Goal: Information Seeking & Learning: Check status

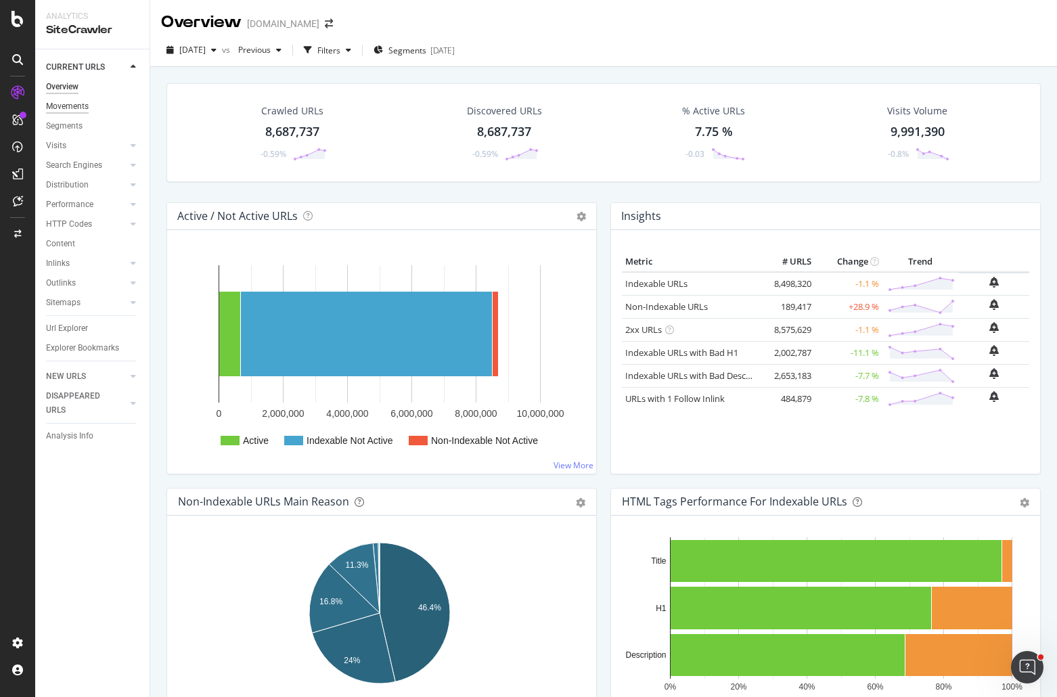
click at [74, 106] on div "Movements" at bounding box center [67, 106] width 43 height 14
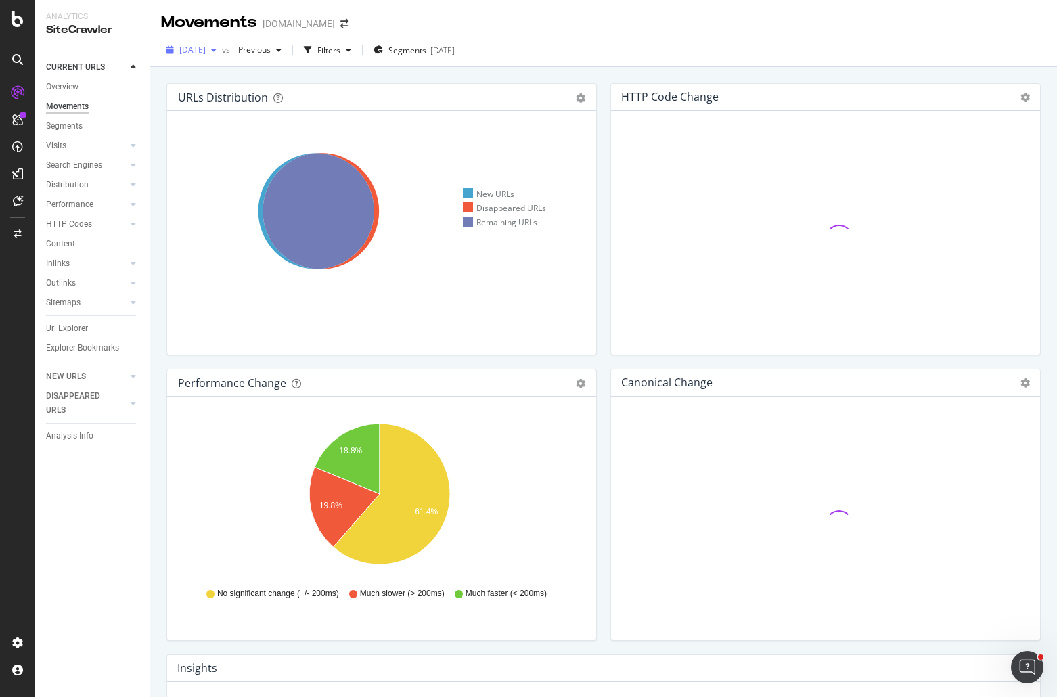
click at [206, 47] on span "[DATE]" at bounding box center [192, 50] width 26 height 12
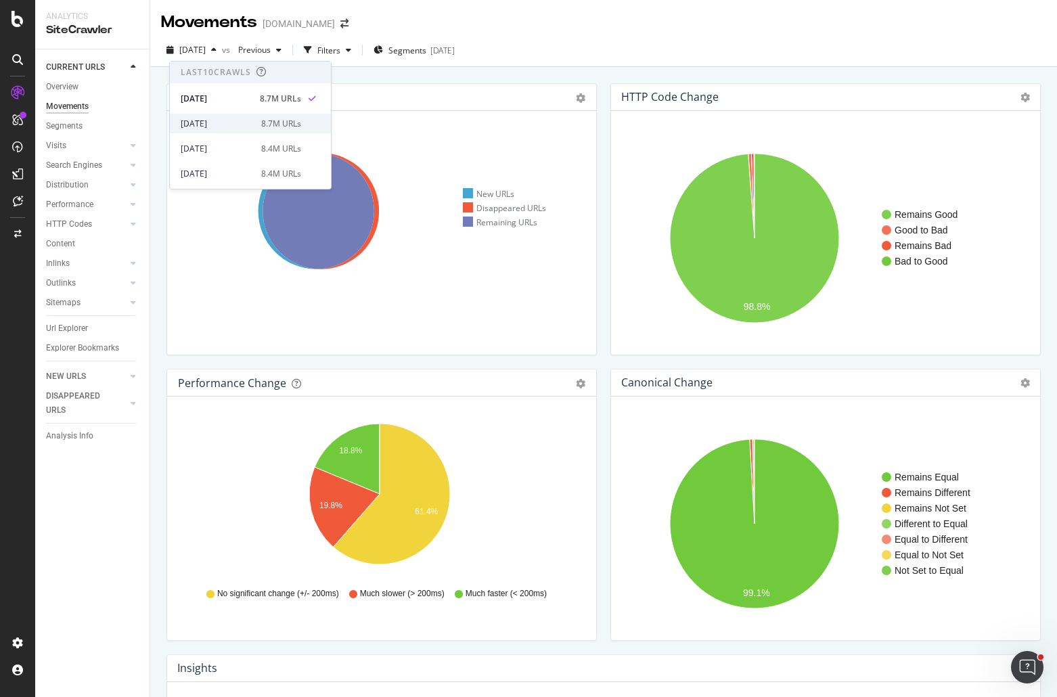
click at [225, 125] on div "2025 Aug. 22nd" at bounding box center [217, 124] width 72 height 12
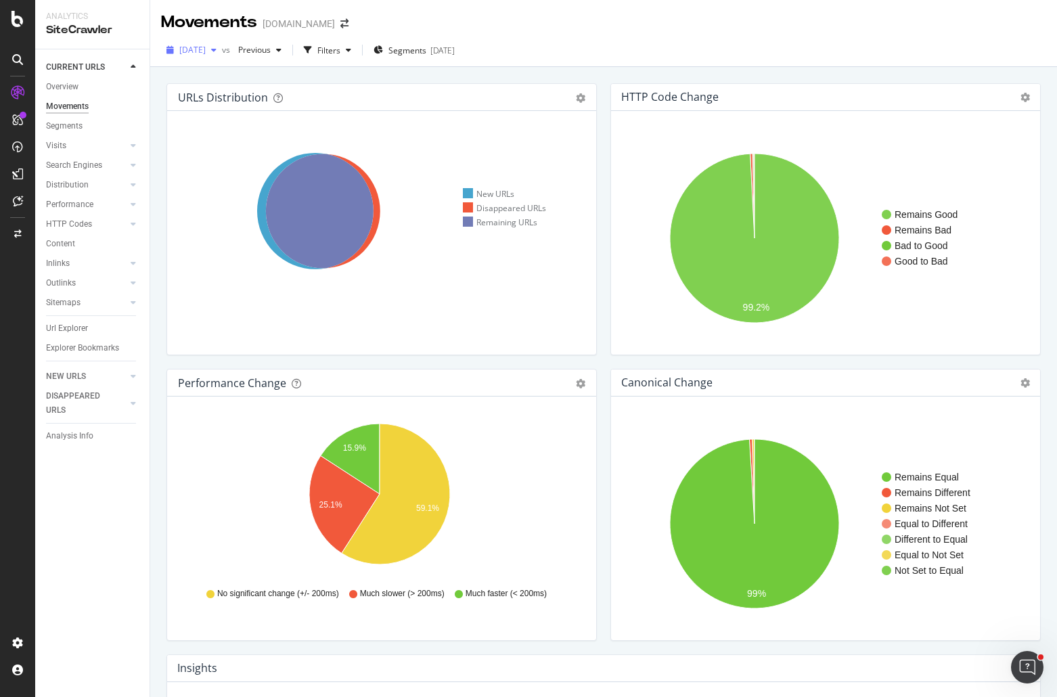
click at [206, 51] on span "2025 Aug. 22nd" at bounding box center [192, 50] width 26 height 12
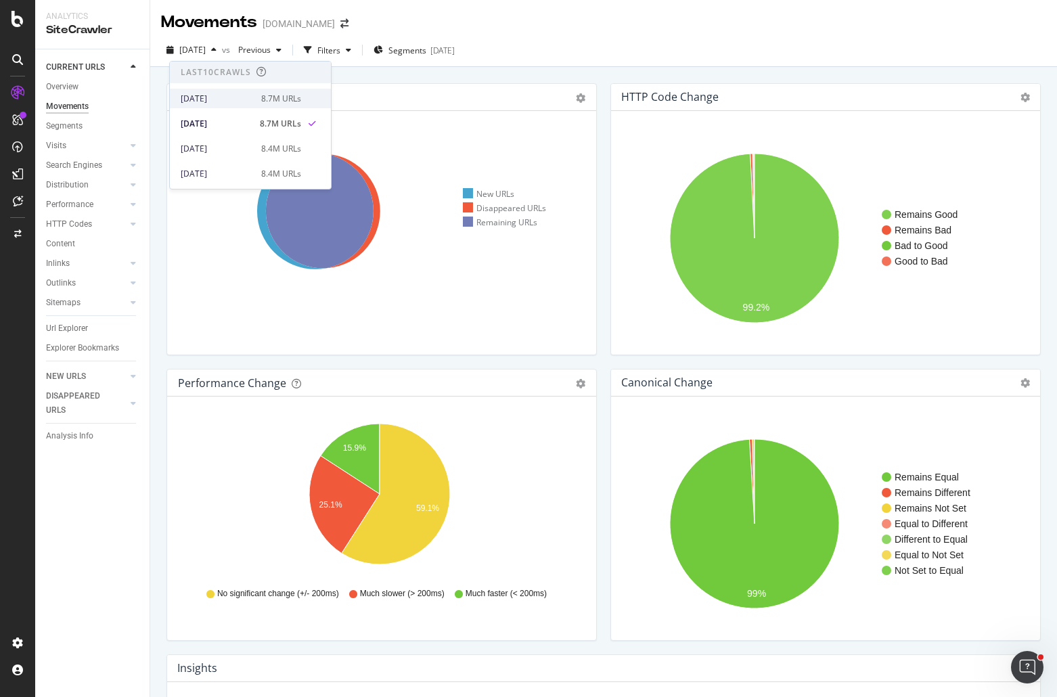
click at [222, 102] on div "[DATE]" at bounding box center [217, 99] width 72 height 12
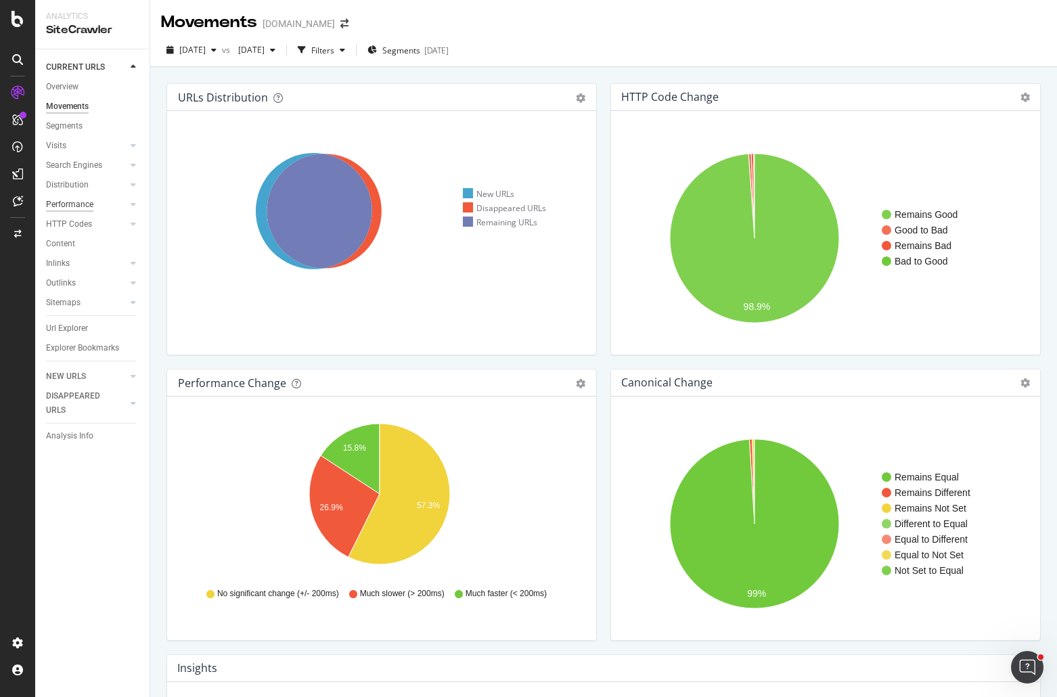
click at [77, 205] on div "Performance" at bounding box center [69, 205] width 47 height 14
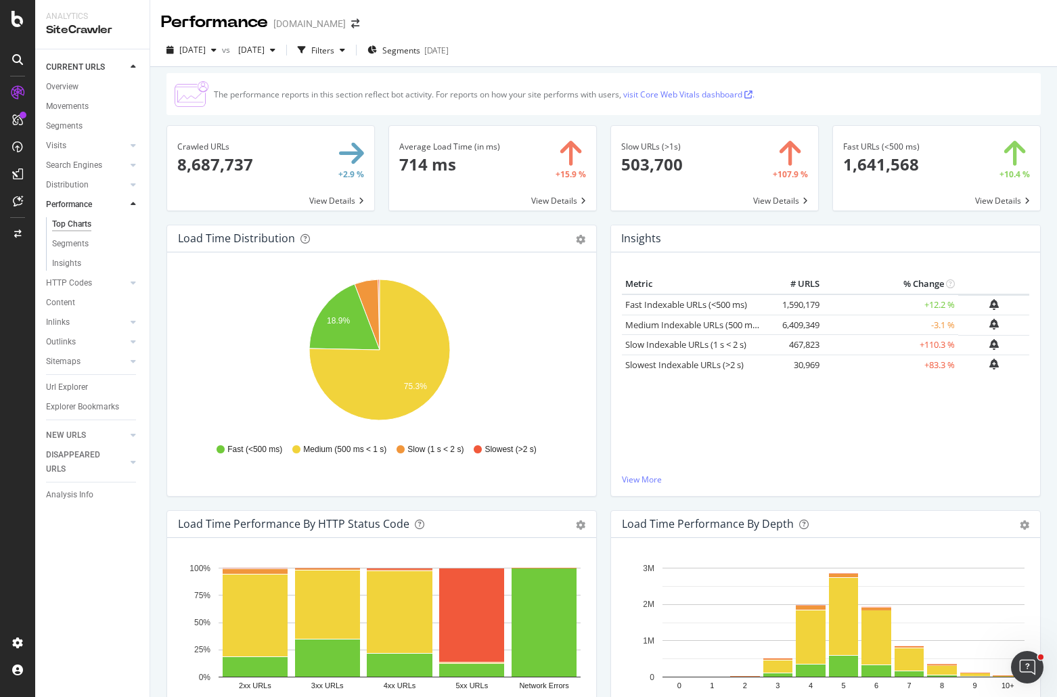
click at [625, 44] on div "2025 Aug. 29th vs 2025 Aug. 8th Filters Segments 2025-08-28" at bounding box center [603, 52] width 907 height 27
click at [625, 85] on div "The performance reports in this section reflect bot activity. For reports on ho…" at bounding box center [603, 94] width 874 height 42
click at [204, 47] on span "2025 Aug. 29th" at bounding box center [192, 50] width 26 height 12
click at [234, 127] on div "2025 Aug. 22nd" at bounding box center [217, 124] width 72 height 12
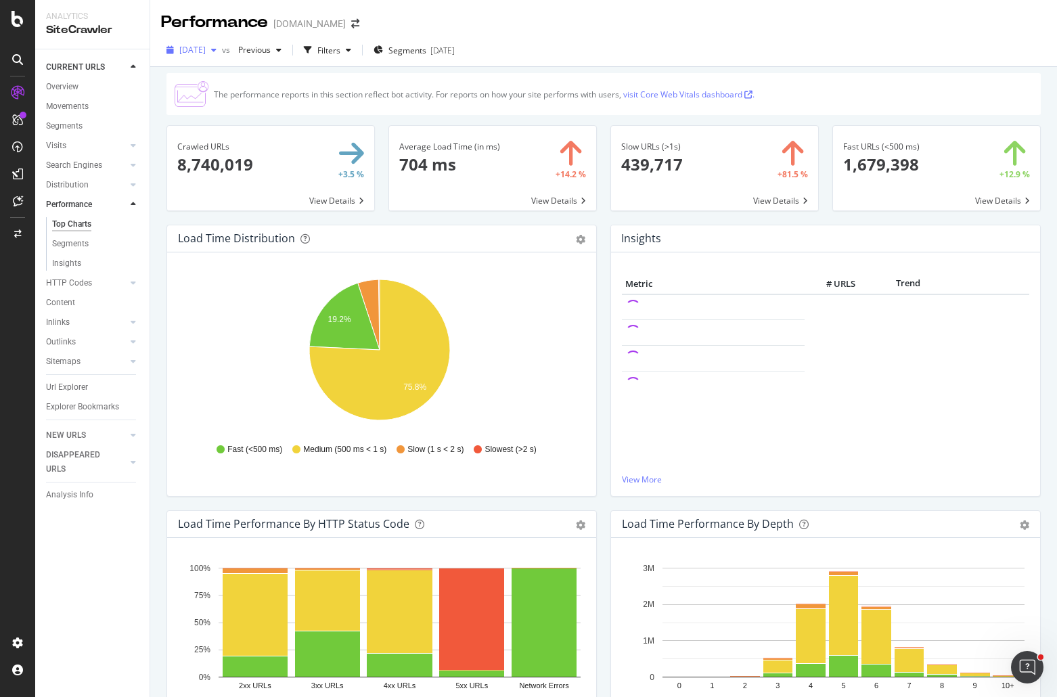
click at [206, 50] on span "2025 Aug. 22nd" at bounding box center [192, 50] width 26 height 12
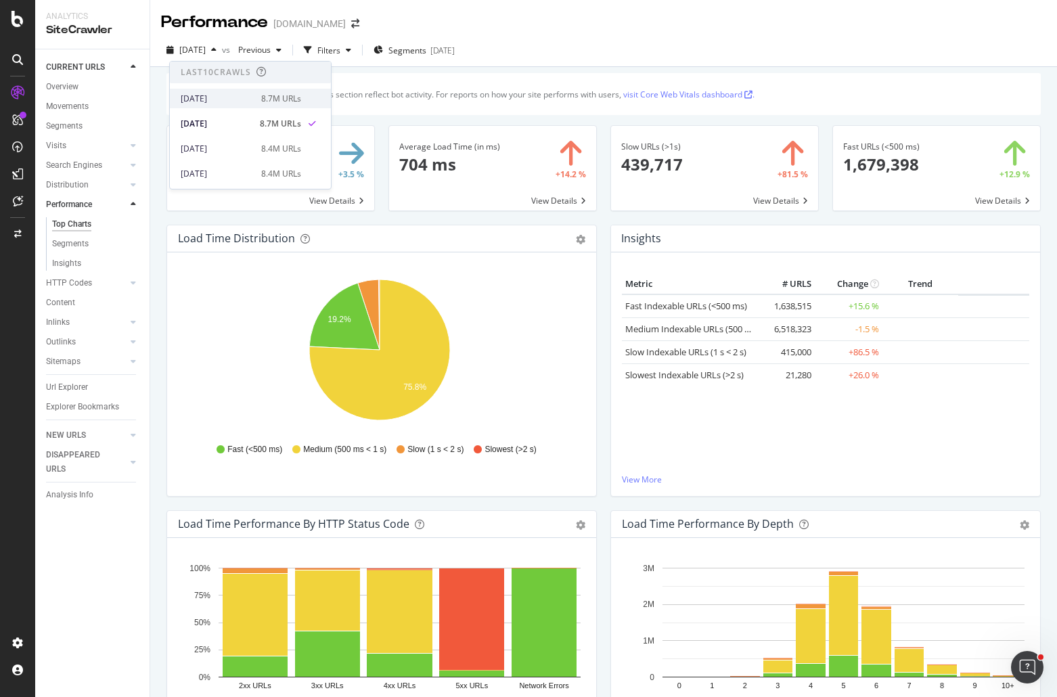
click at [235, 101] on div "2025 Aug. 29th" at bounding box center [217, 99] width 72 height 12
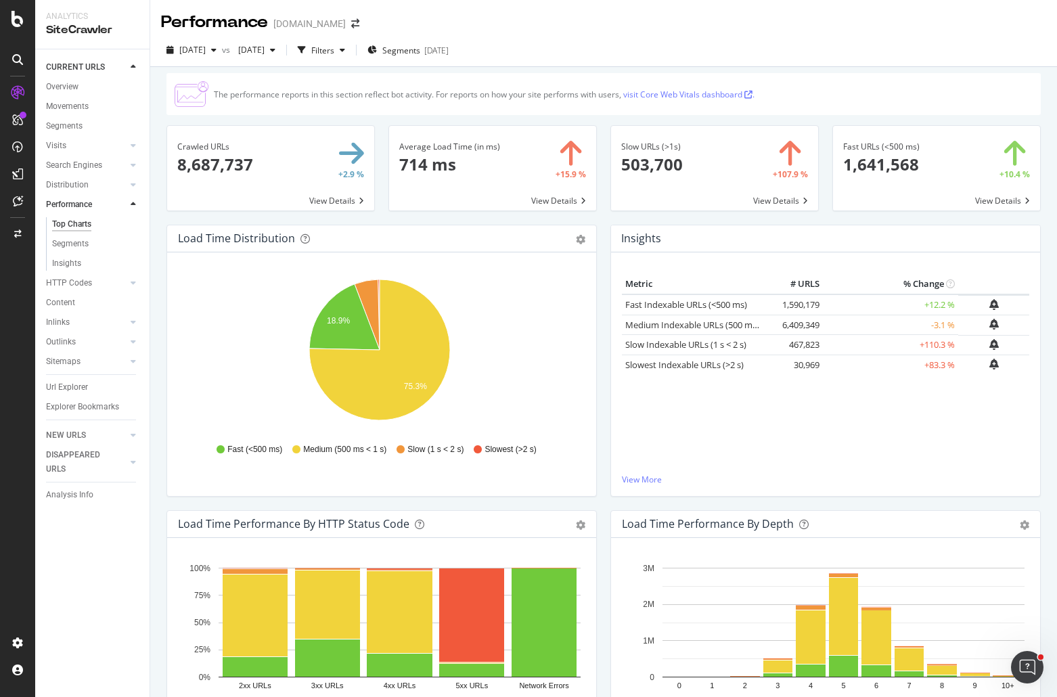
click at [604, 324] on div "Insights Metric # URLS % Change Fast Indexable URLs (<500 ms) 1,590,179 +12.2 %…" at bounding box center [826, 368] width 444 height 286
click at [625, 44] on div "2025 Aug. 29th vs 2025 Aug. 8th Filters Segments 2025-08-28" at bounding box center [603, 52] width 907 height 27
click at [206, 49] on span "2025 Aug. 29th" at bounding box center [192, 50] width 26 height 12
click at [225, 124] on div "2025 Aug. 22nd" at bounding box center [217, 124] width 72 height 12
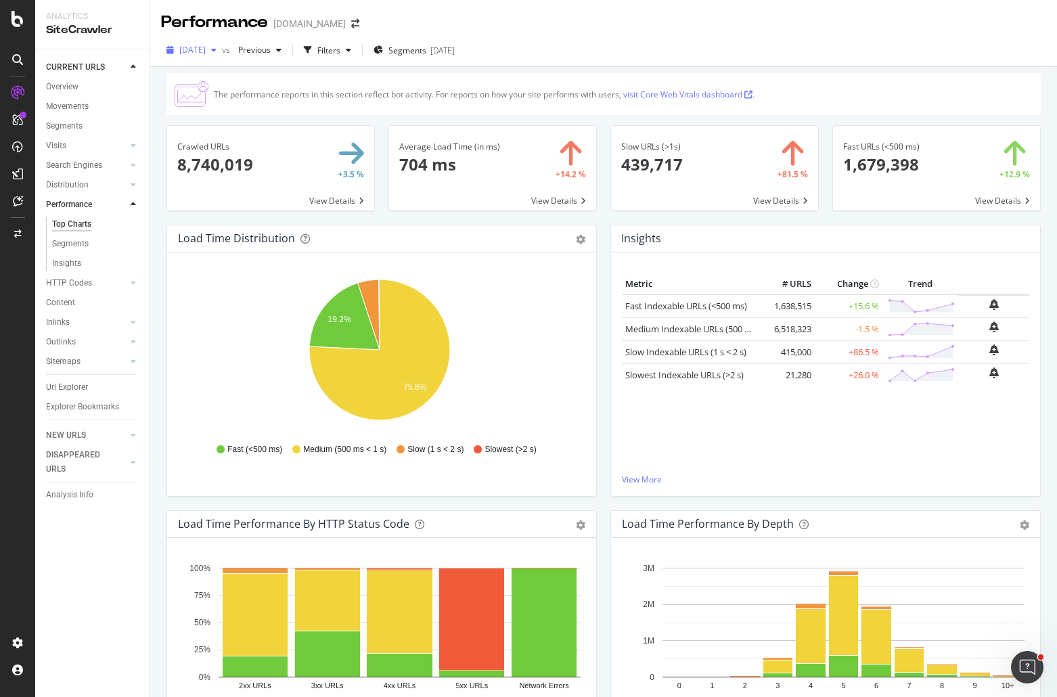
click at [222, 42] on div "2025 Aug. 22nd" at bounding box center [191, 50] width 61 height 20
click at [235, 100] on div "2025 Aug. 29th" at bounding box center [217, 99] width 72 height 12
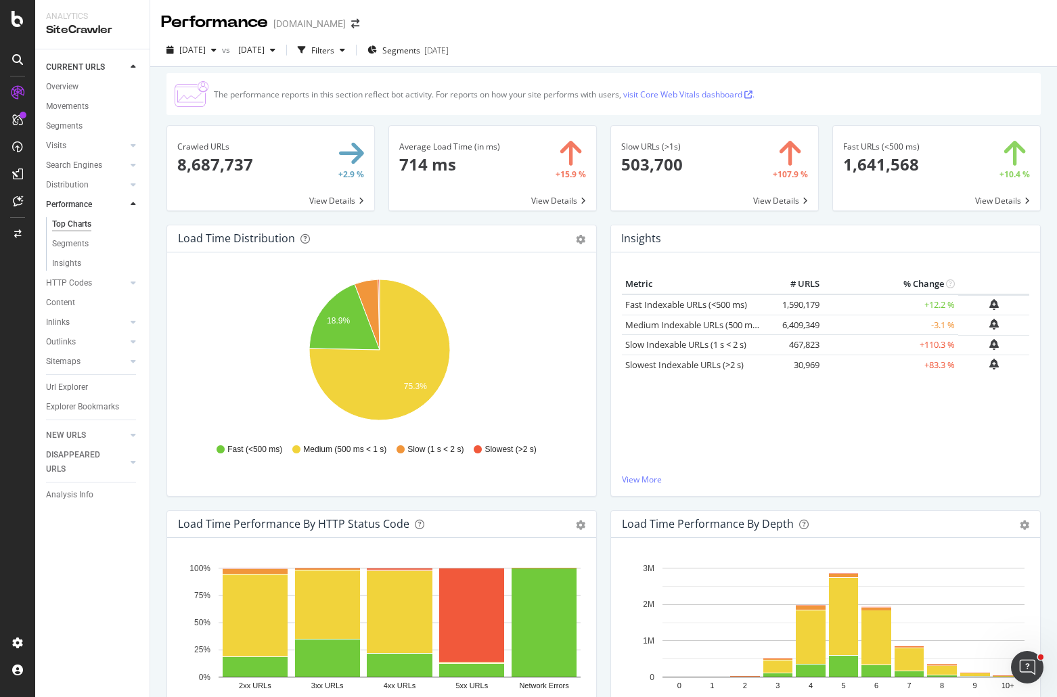
click at [625, 37] on div "2025 Aug. 29th vs 2025 Aug. 8th Filters Segments 2025-08-28" at bounding box center [603, 50] width 907 height 33
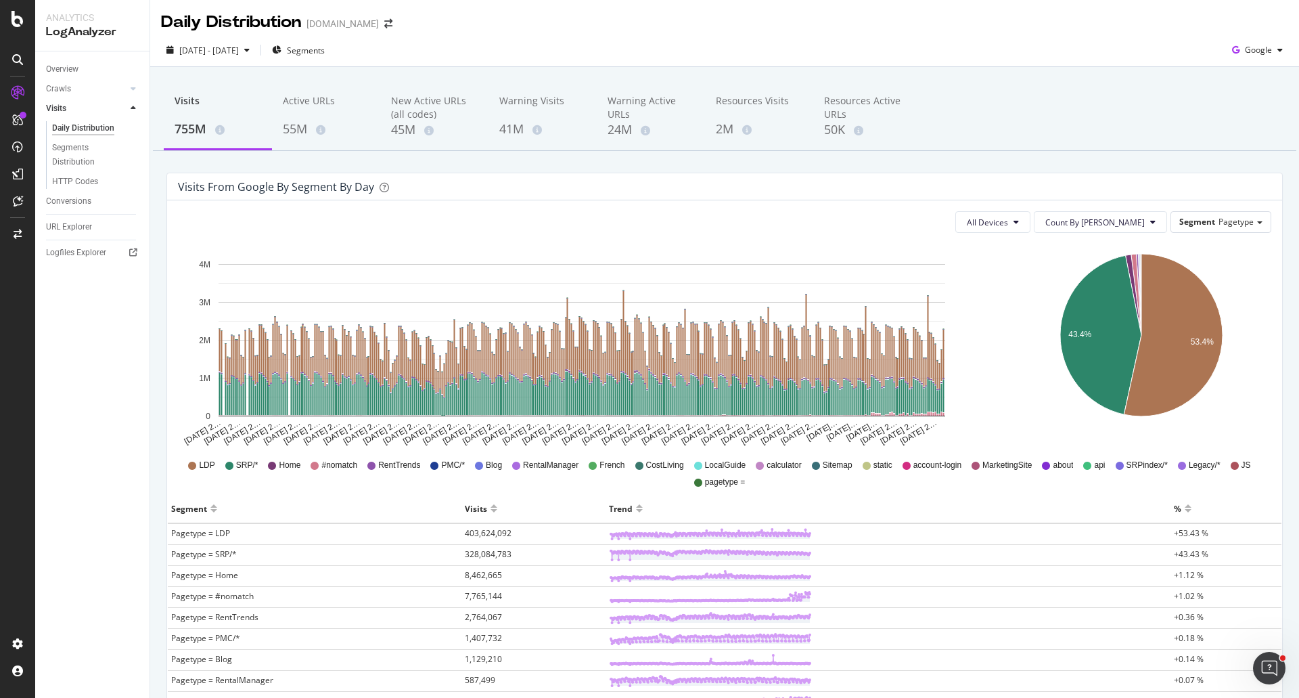
click at [465, 27] on div "Daily Distribution Apartments.com" at bounding box center [724, 17] width 1149 height 34
click at [628, 20] on div "Daily Distribution Apartments.com" at bounding box center [724, 17] width 1149 height 34
click at [893, 164] on div "Visits 755M Active URLs 55M New Active URLs (all codes) 45M Warning Visits 41M …" at bounding box center [724, 580] width 1149 height 1026
click at [890, 162] on div "Visits 755M Active URLs 55M New Active URLs (all codes) 45M Warning Visits 41M …" at bounding box center [724, 580] width 1149 height 1026
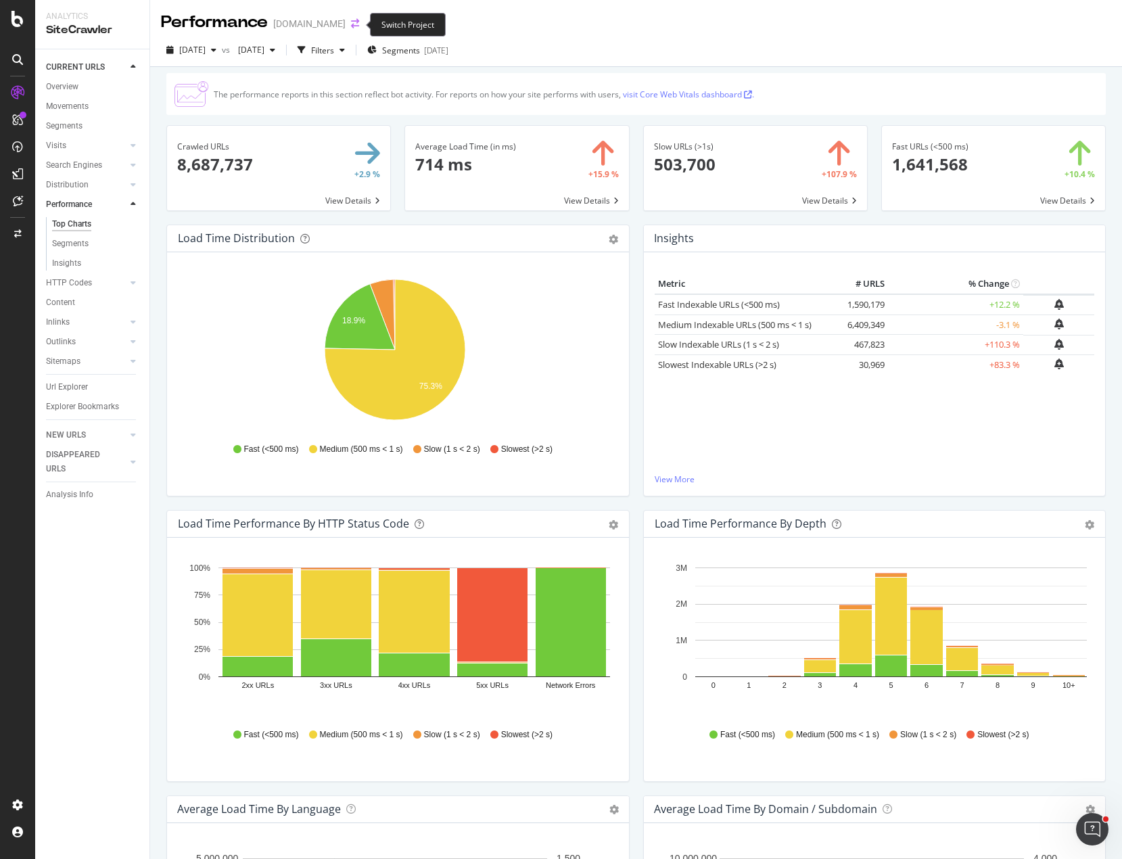
click at [357, 24] on icon "arrow-right-arrow-left" at bounding box center [355, 23] width 8 height 9
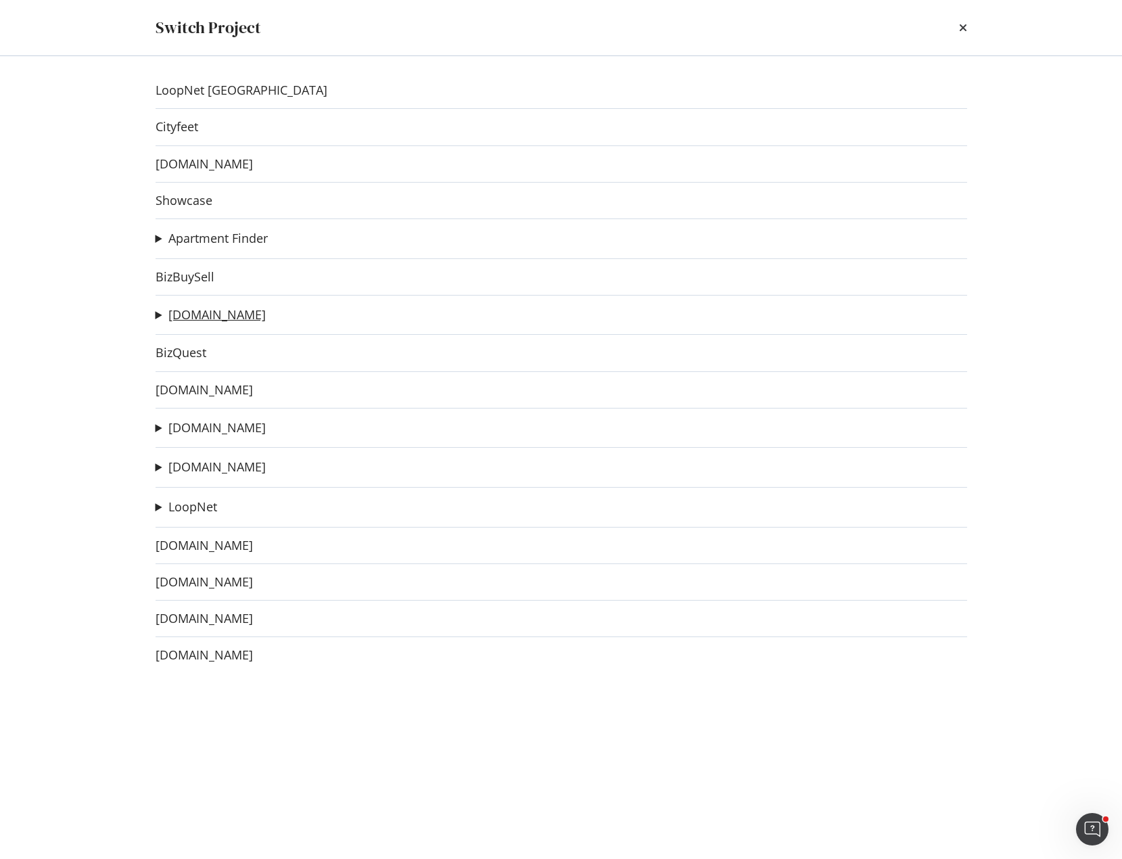
click at [204, 317] on link "[DOMAIN_NAME]" at bounding box center [216, 315] width 97 height 14
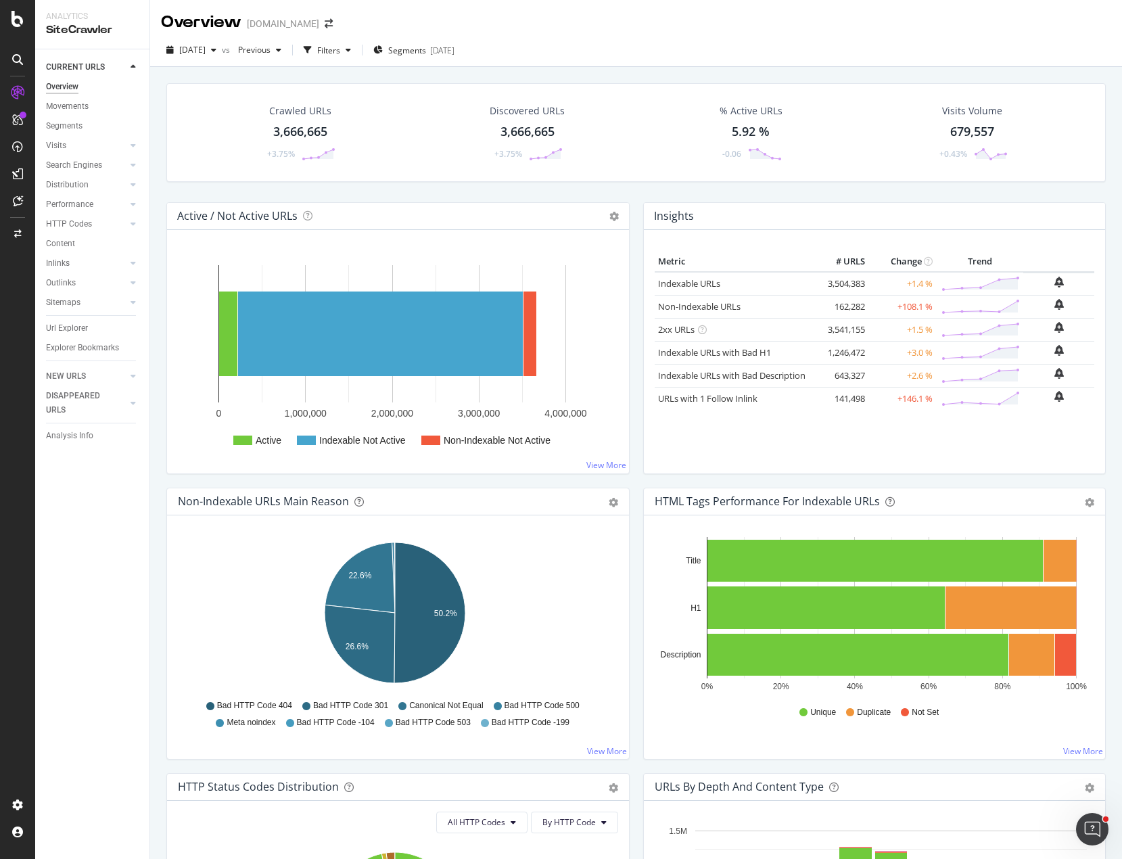
click at [274, 599] on icon "22.6% 26.6% 50.2%" at bounding box center [395, 615] width 435 height 157
click at [71, 173] on div "LogAnalyzer" at bounding box center [76, 177] width 53 height 14
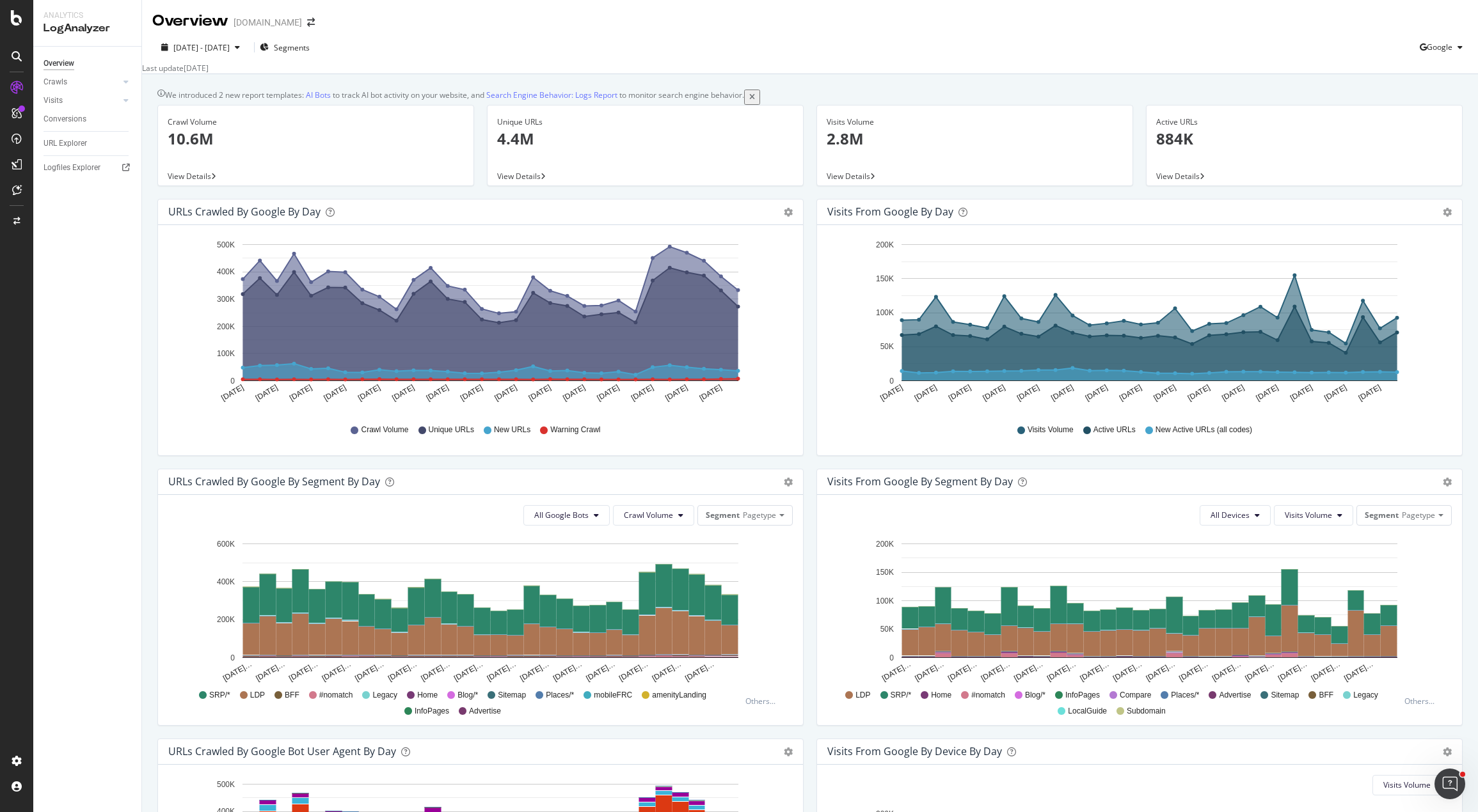
click at [258, 218] on div "URLs Crawled by Google by day" at bounding box center [244, 212] width 152 height 13
click at [62, 78] on div "Crawls" at bounding box center [55, 82] width 24 height 13
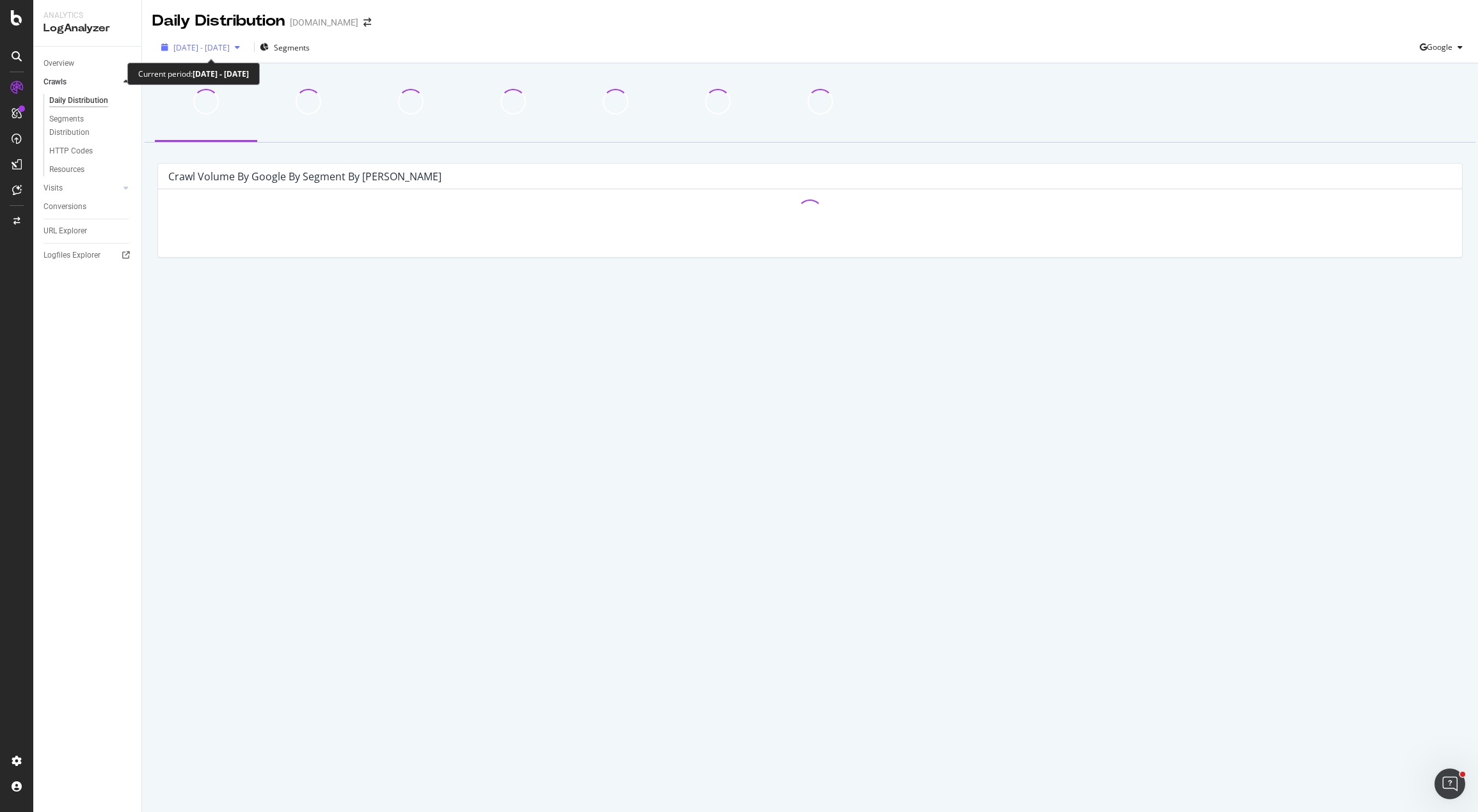
click at [230, 51] on span "[DATE] - [DATE]" at bounding box center [201, 48] width 57 height 11
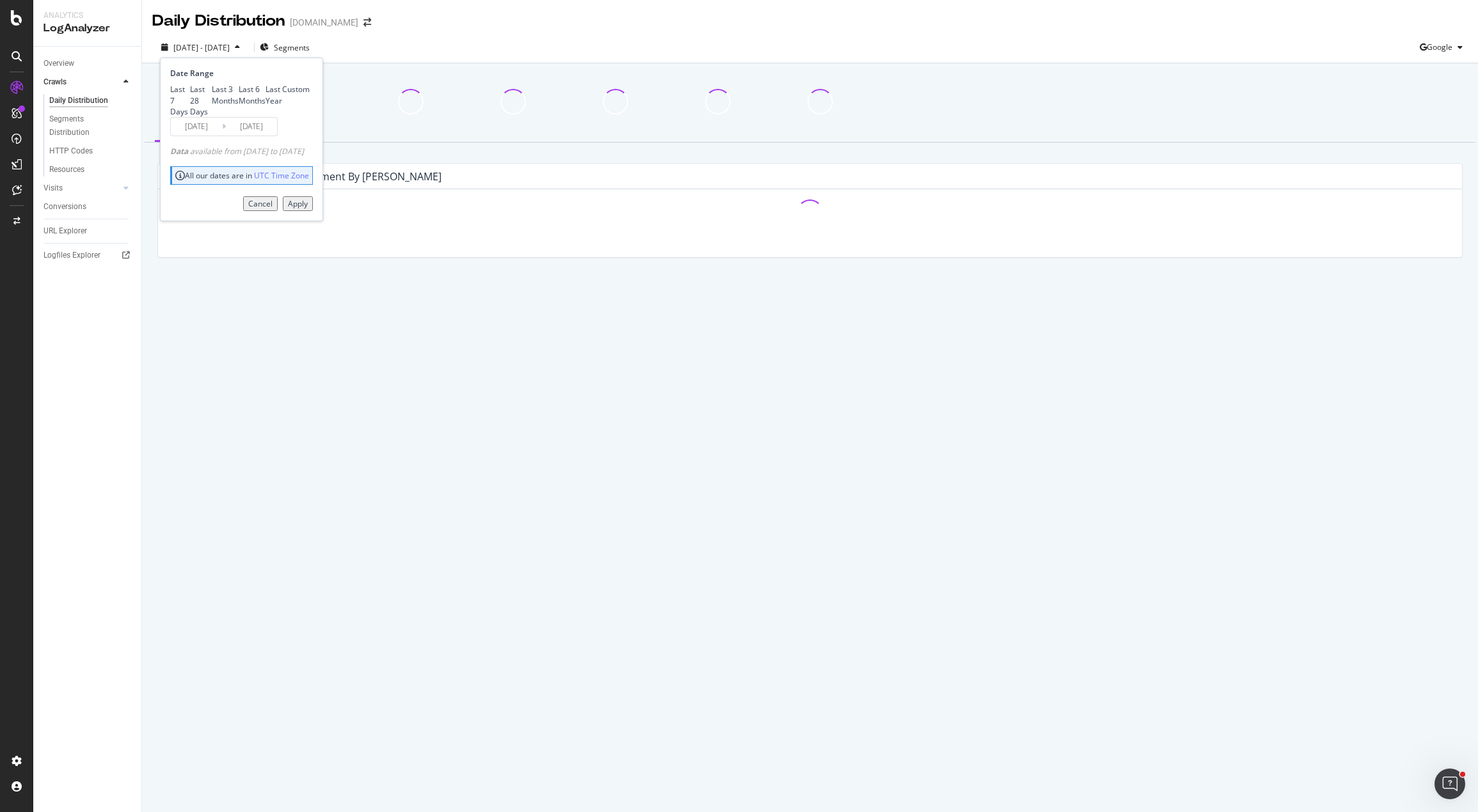
click at [266, 106] on div "Last Year" at bounding box center [274, 95] width 17 height 22
type input "[DATE]"
click at [307, 209] on div "Apply" at bounding box center [297, 204] width 20 height 11
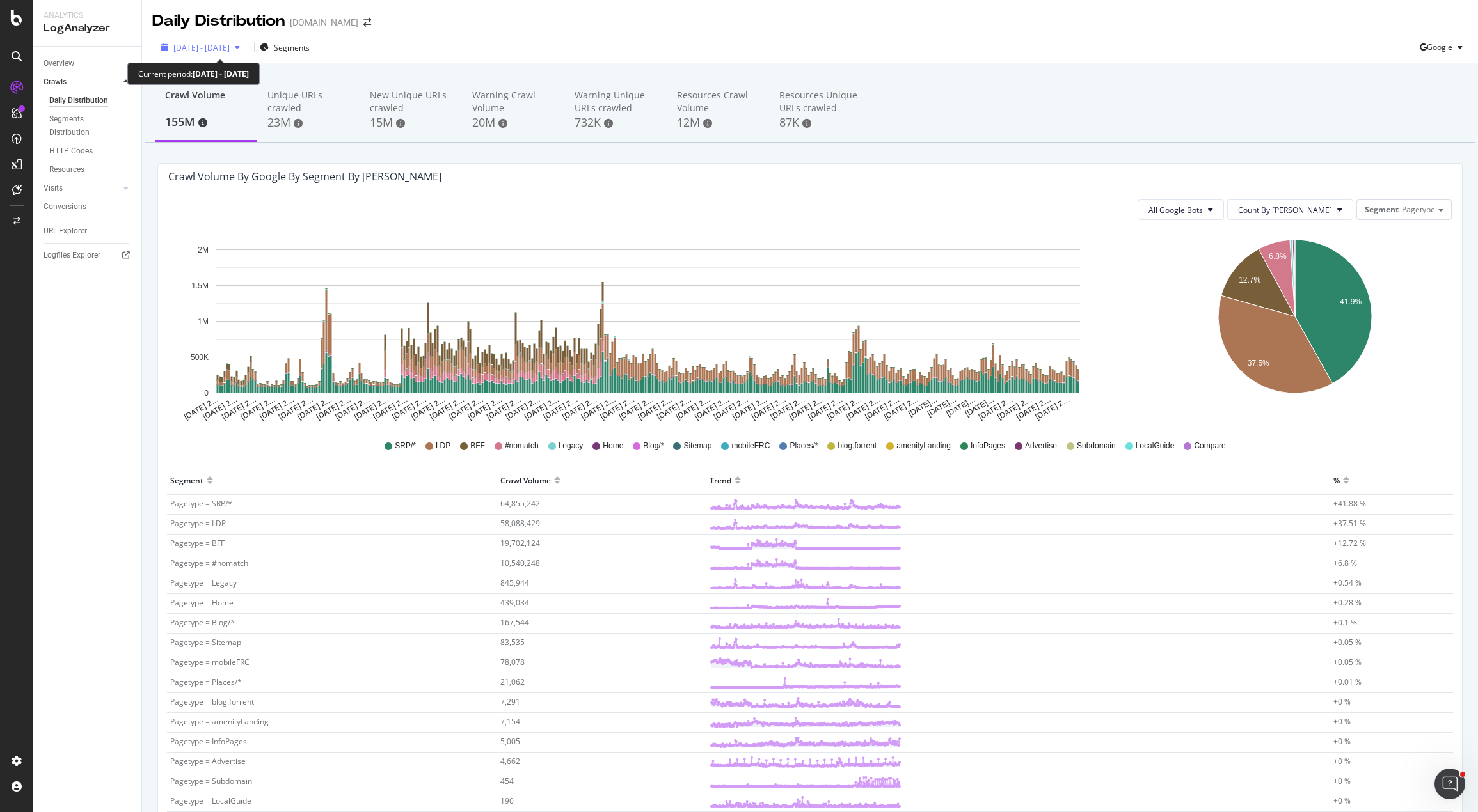
click at [230, 45] on span "[DATE] - [DATE]" at bounding box center [201, 48] width 57 height 11
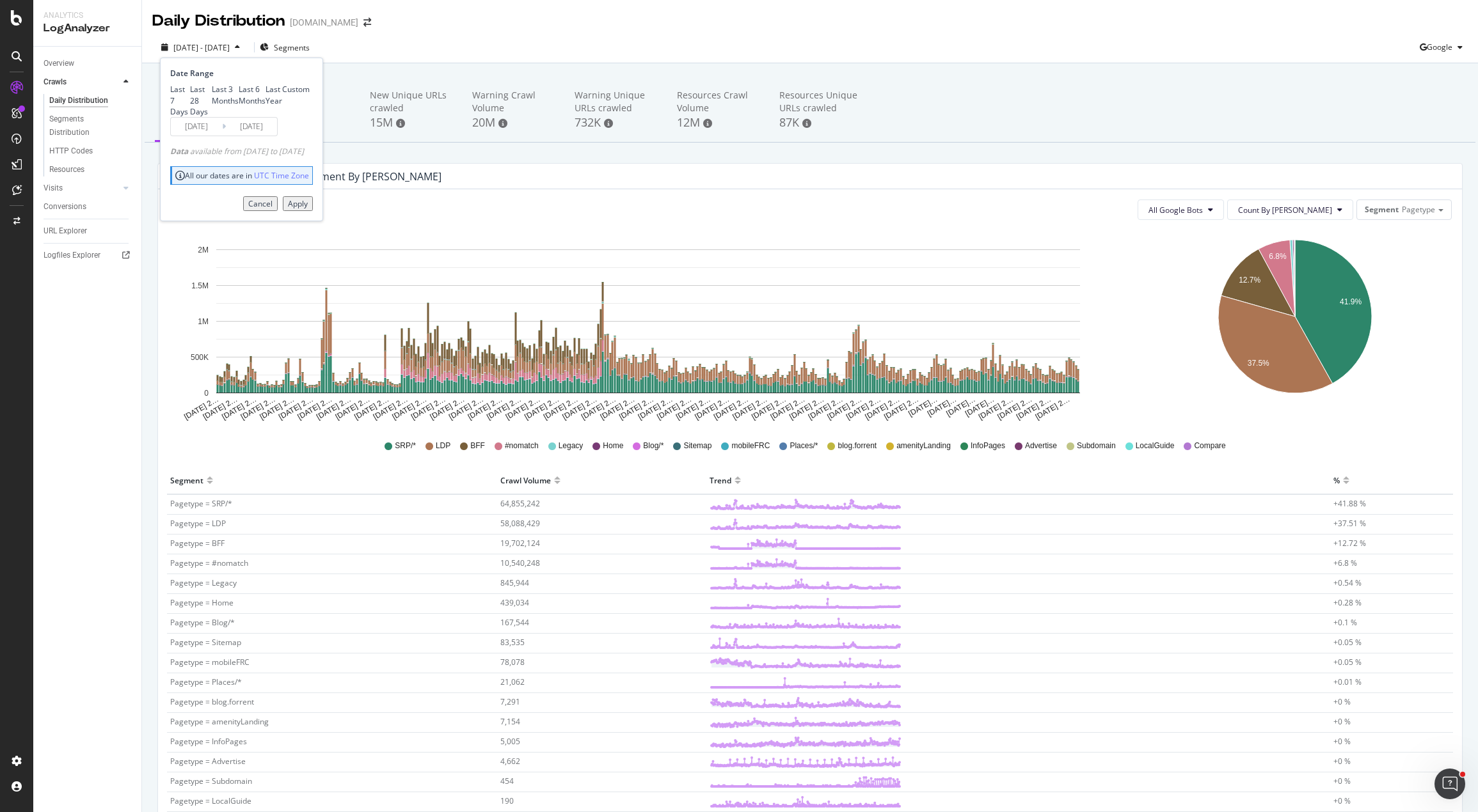
click at [487, 189] on div "Crawl Volume by google by Segment by [PERSON_NAME]" at bounding box center [809, 176] width 1304 height 26
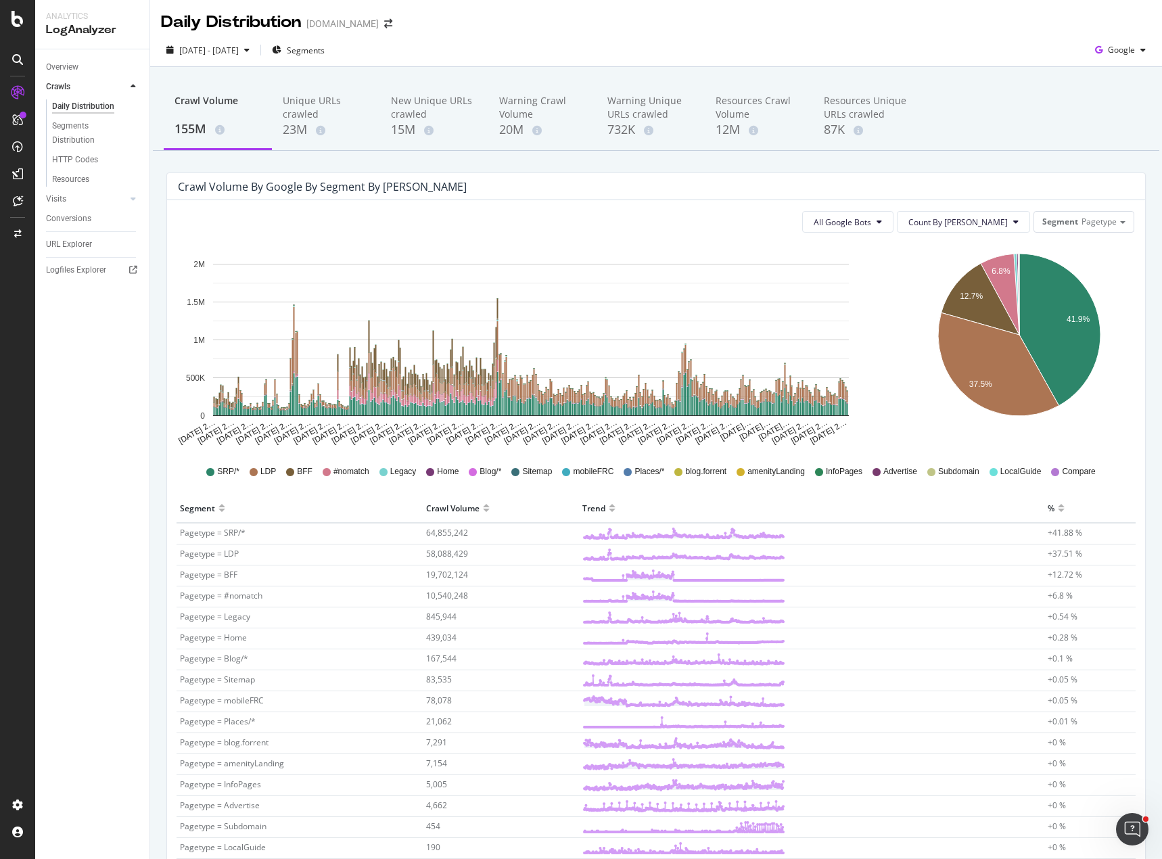
click at [708, 23] on div "Daily Distribution ForRent.com" at bounding box center [656, 17] width 1012 height 34
